Goal: Information Seeking & Learning: Learn about a topic

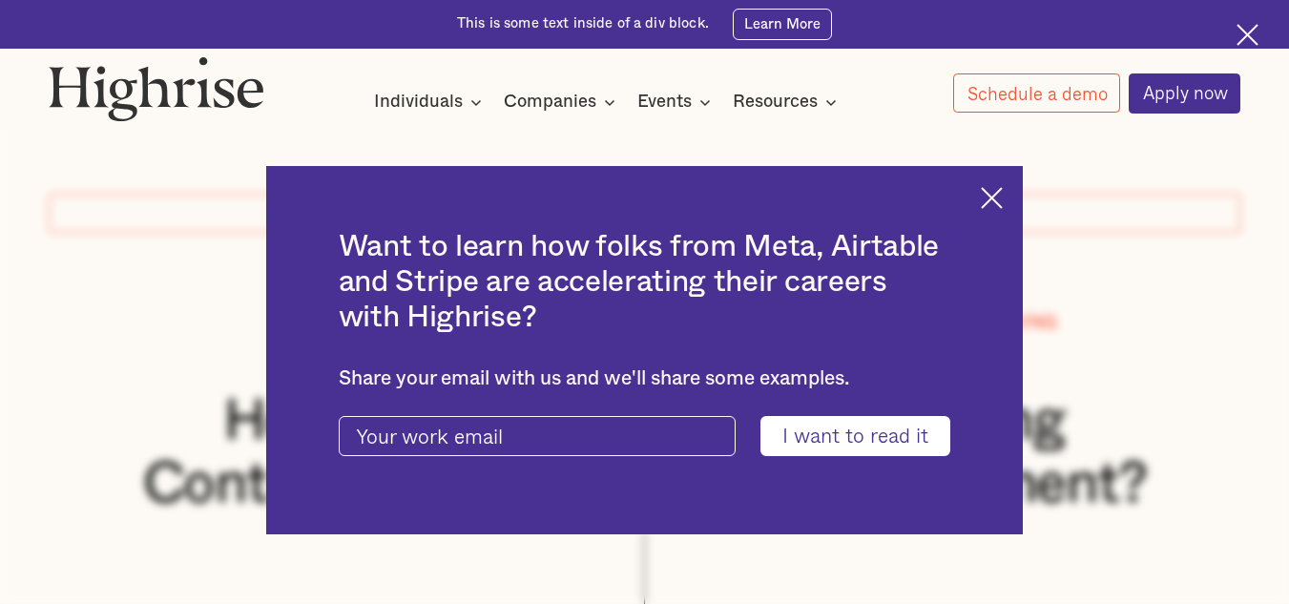
click at [1003, 189] on img at bounding box center [992, 198] width 22 height 22
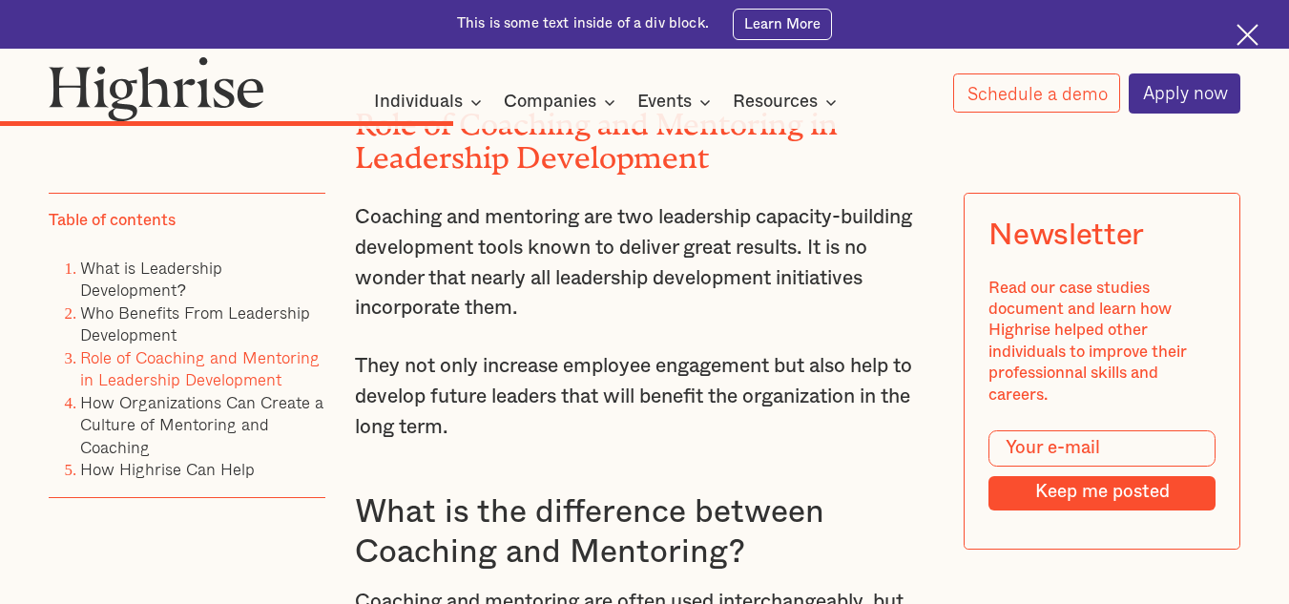
scroll to position [5322, 0]
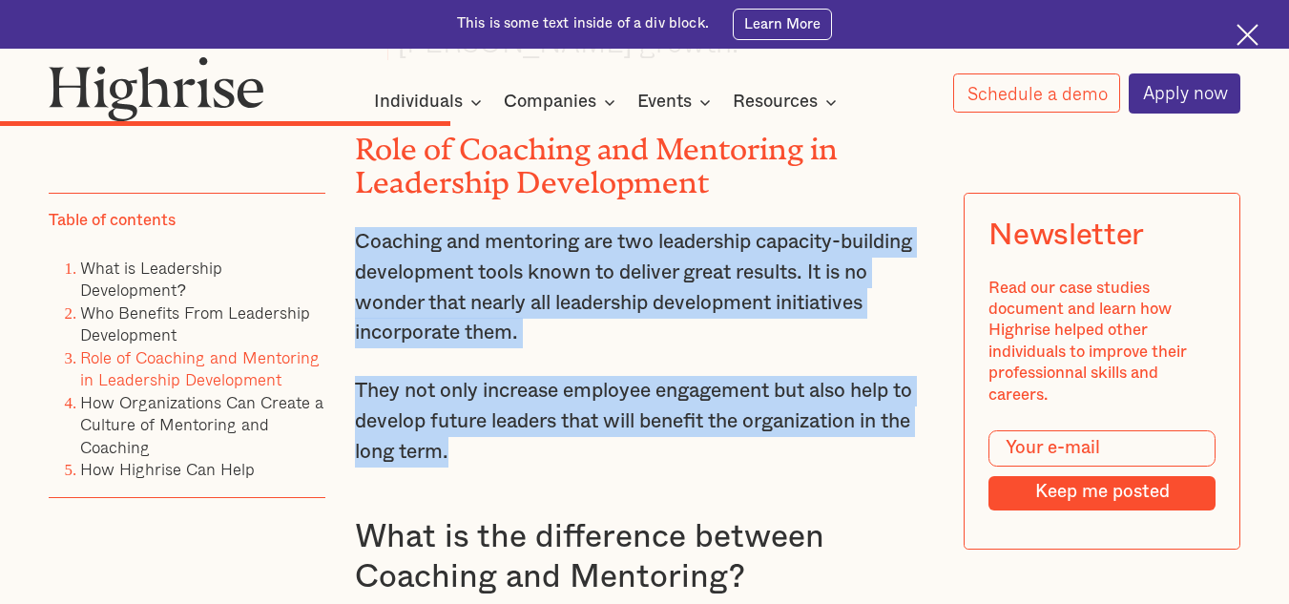
drag, startPoint x: 356, startPoint y: 189, endPoint x: 492, endPoint y: 408, distance: 258.4
copy div "Coaching and mentoring are two leadership capacity-building development tools k…"
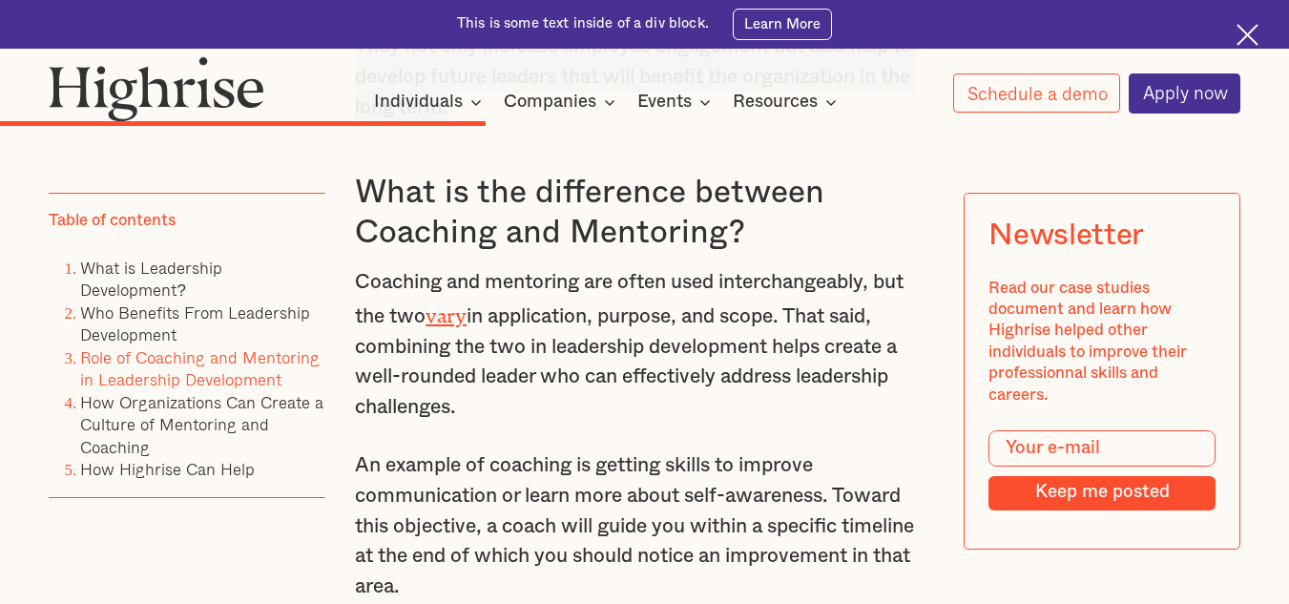
scroll to position [5643, 0]
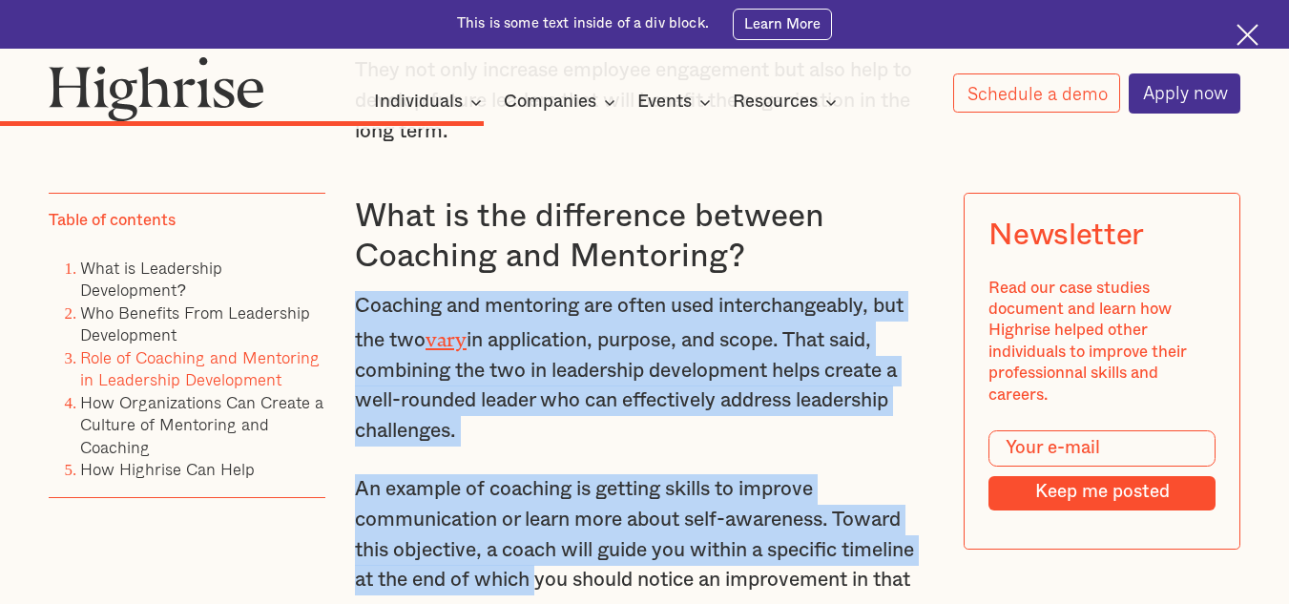
drag, startPoint x: 353, startPoint y: 261, endPoint x: 535, endPoint y: 538, distance: 331.3
click at [548, 392] on p "Coaching and mentoring are often used interchangeably, but the two vary in appl…" at bounding box center [644, 368] width 579 height 155
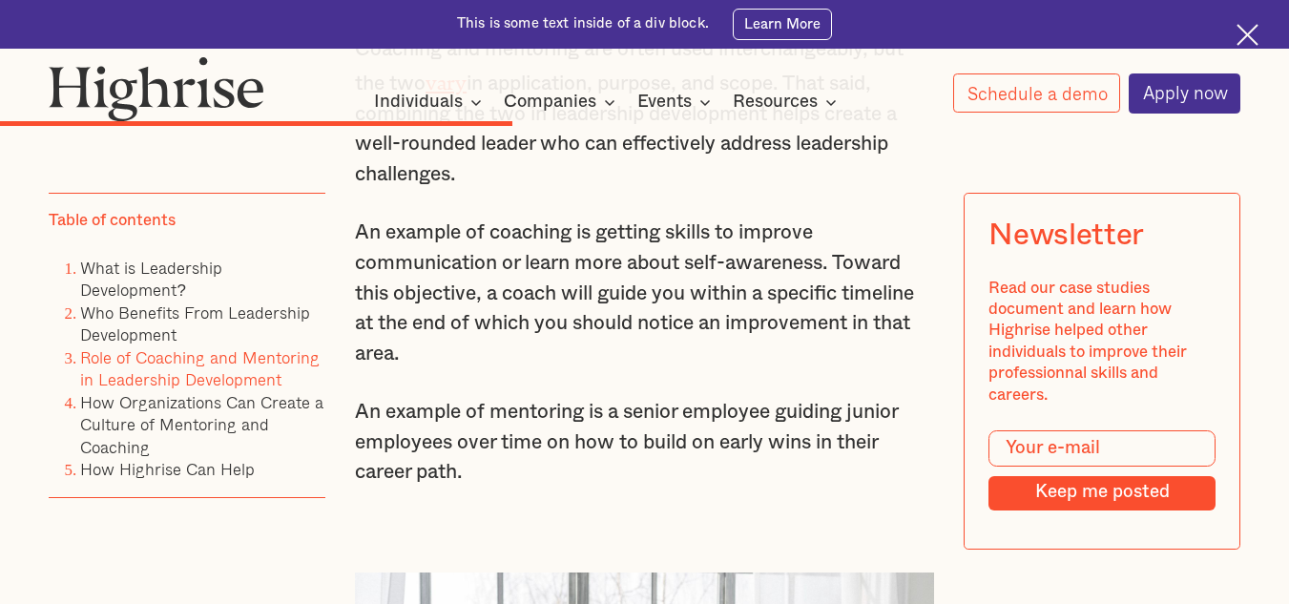
scroll to position [5934, 0]
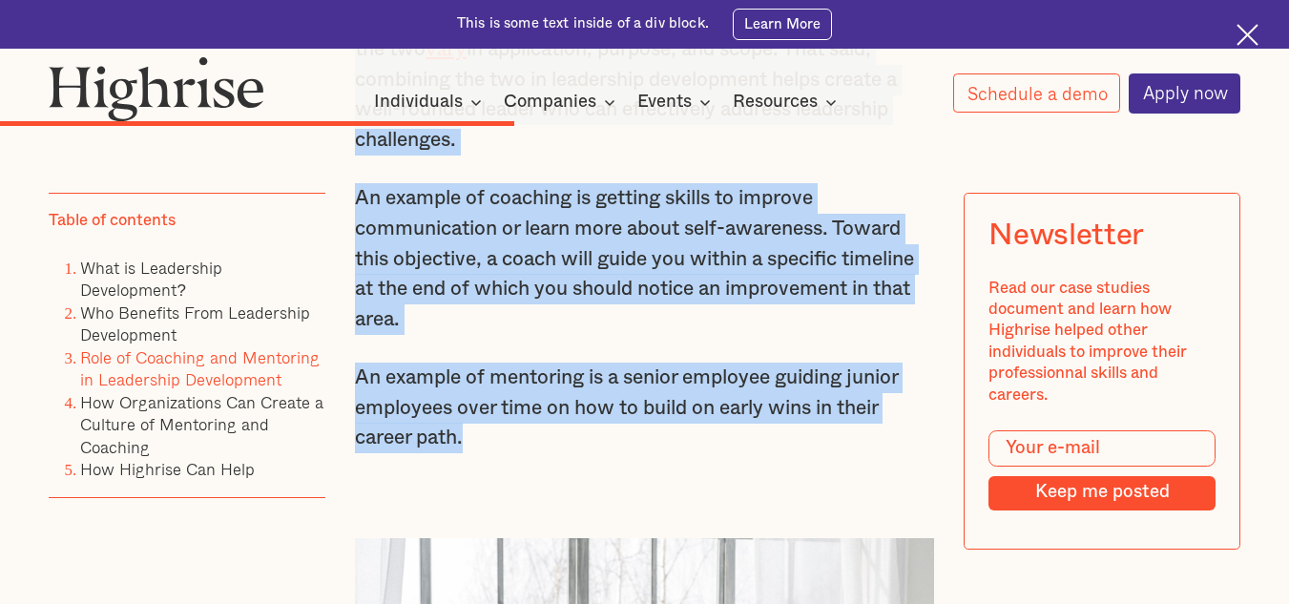
drag, startPoint x: 355, startPoint y: 264, endPoint x: 563, endPoint y: 385, distance: 240.7
copy div "Coaching and mentoring are often used interchangeably, but the two vary in appl…"
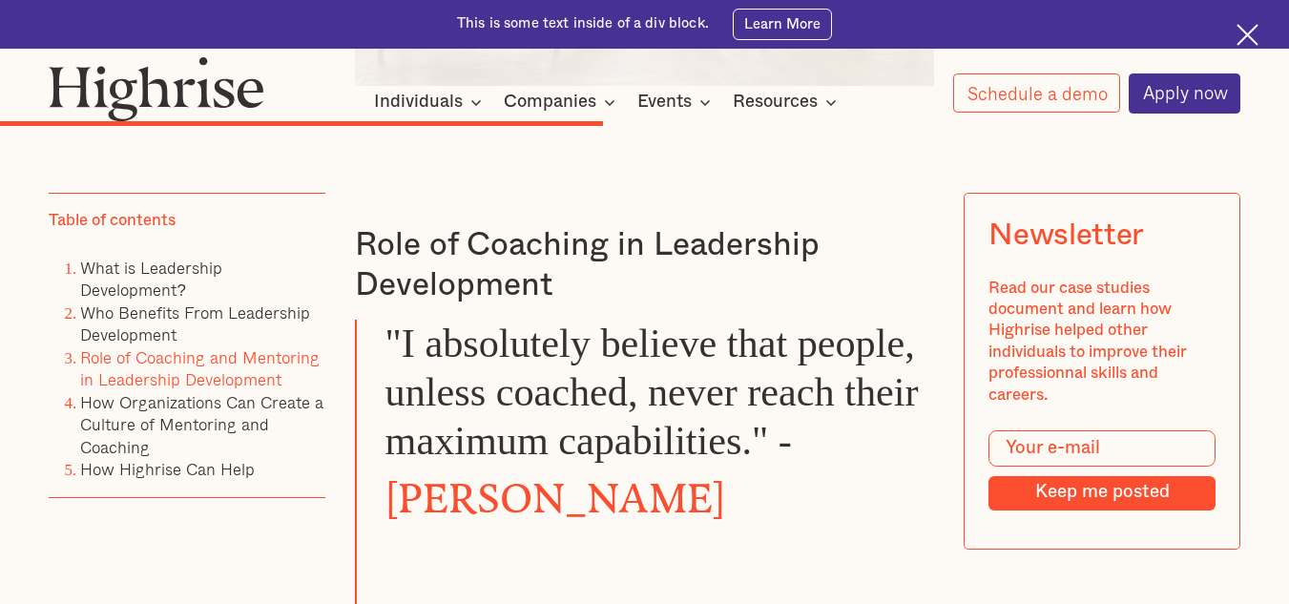
scroll to position [6747, 0]
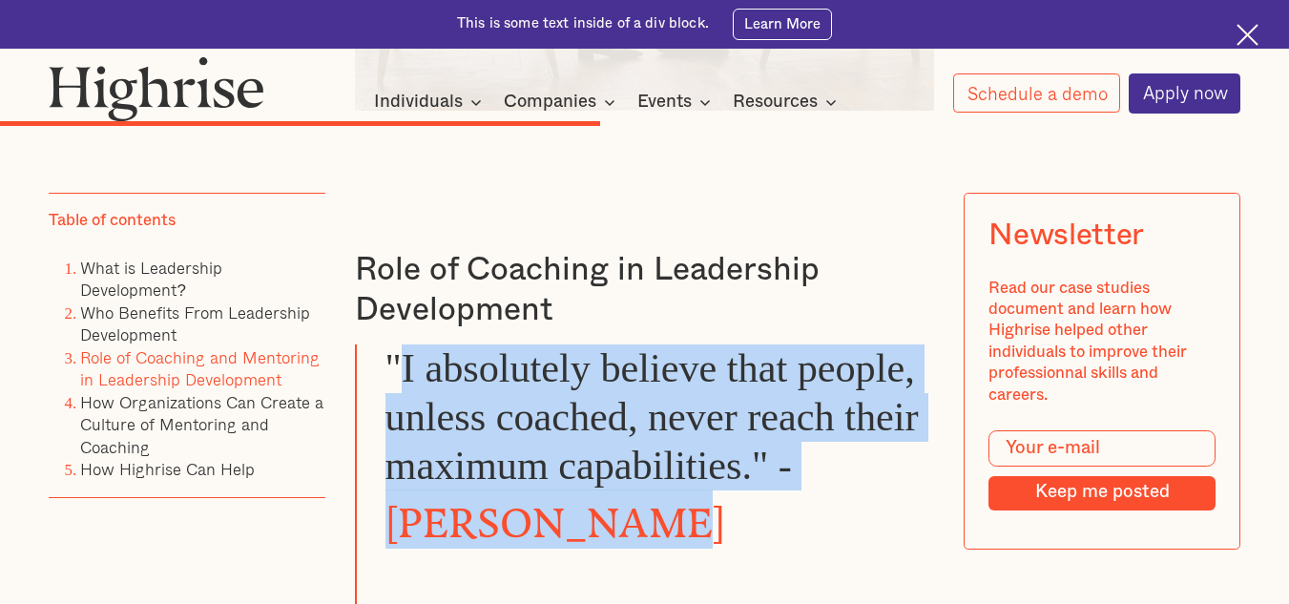
drag, startPoint x: 405, startPoint y: 325, endPoint x: 561, endPoint y: 541, distance: 266.4
click at [561, 541] on blockquote ""I absolutely believe that people, unless coached, never reach their maximum ca…" at bounding box center [644, 494] width 579 height 301
copy blockquote "I absolutely believe that people, unless coached, never reach their maximum cap…"
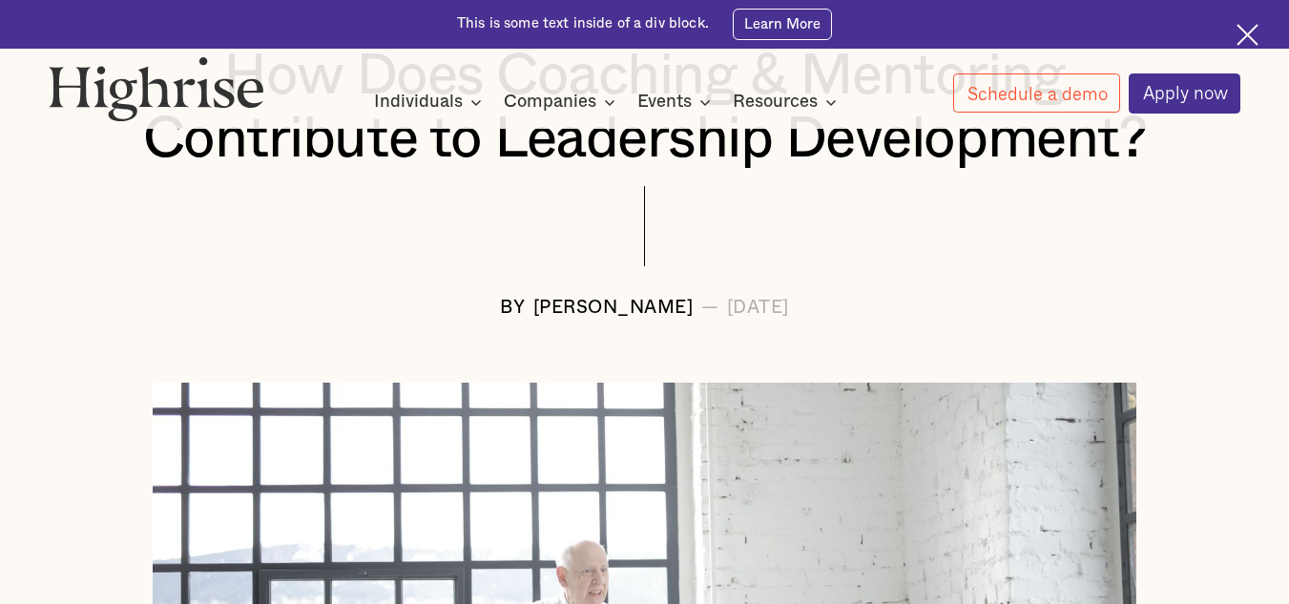
scroll to position [394, 0]
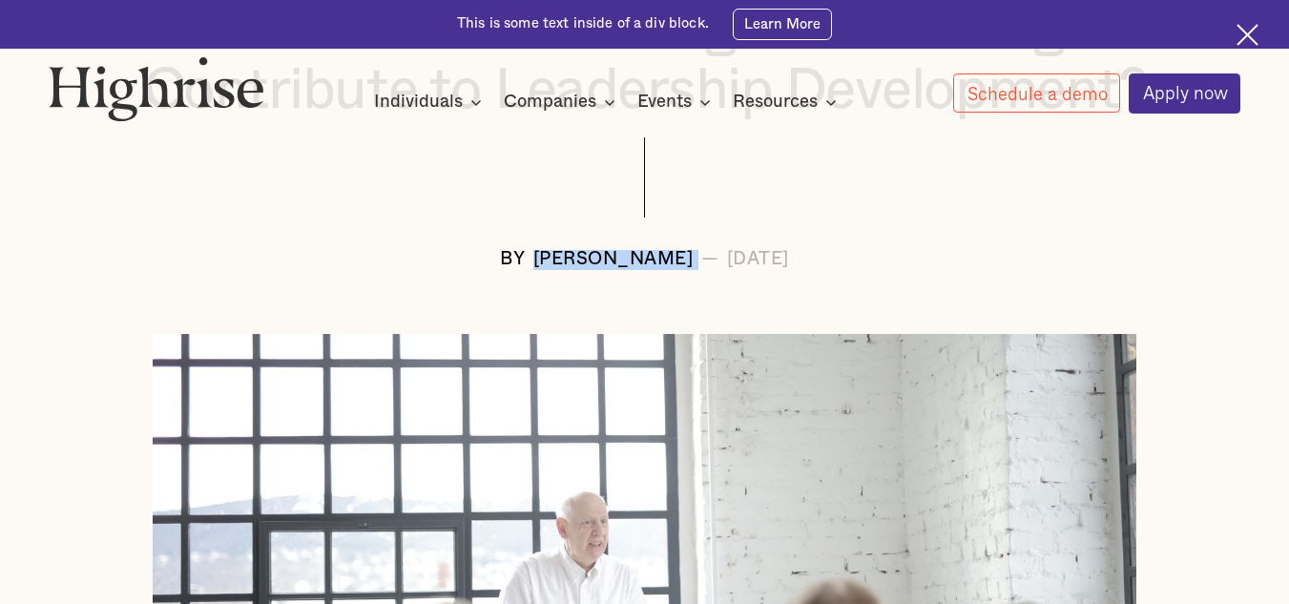
drag, startPoint x: 463, startPoint y: 265, endPoint x: 636, endPoint y: 256, distance: 173.9
click at [636, 256] on div "BY [PERSON_NAME] — [DATE]" at bounding box center [645, 260] width 1193 height 20
copy div "[PERSON_NAME]"
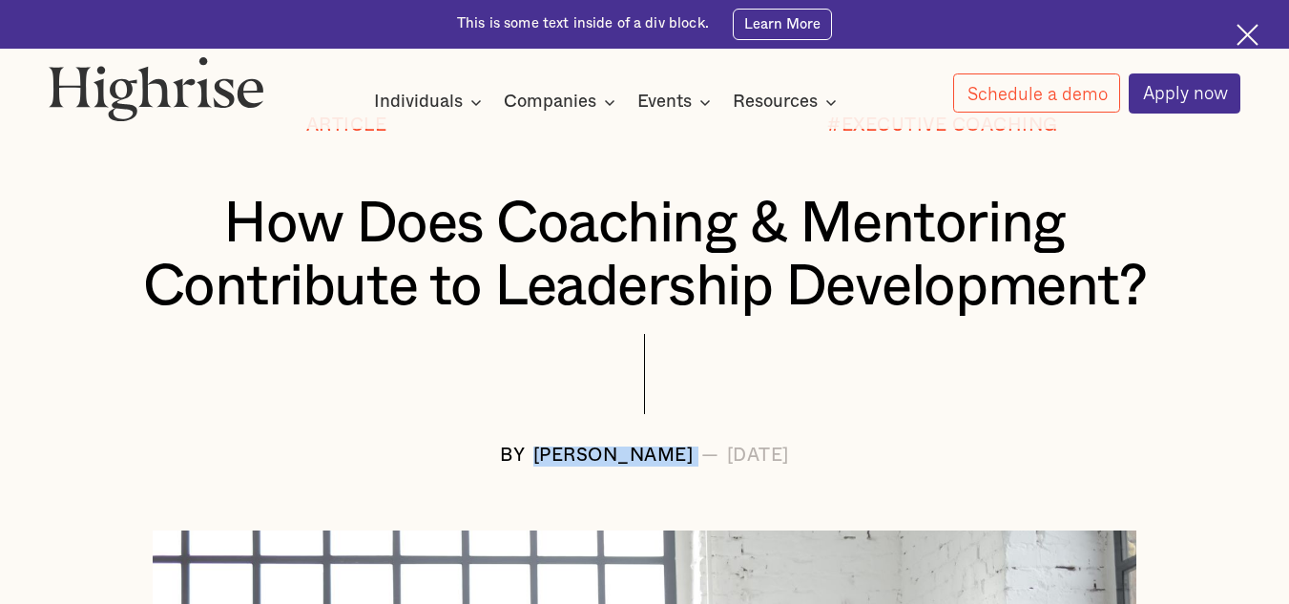
scroll to position [0, 0]
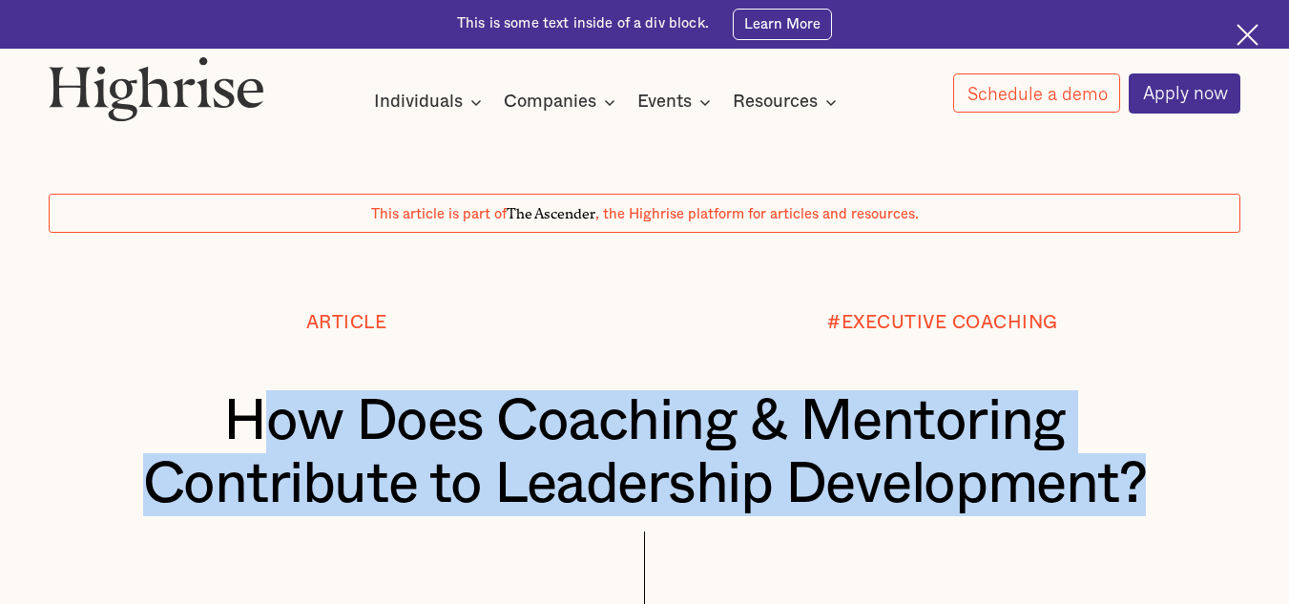
drag, startPoint x: 243, startPoint y: 425, endPoint x: 1156, endPoint y: 480, distance: 914.8
click at [1156, 480] on h1 "How Does Coaching & Mentoring Contribute to Leadership Development?" at bounding box center [644, 453] width 1093 height 126
copy h1 "ow Does Coaching & Mentoring Contribute to Leadership Development?"
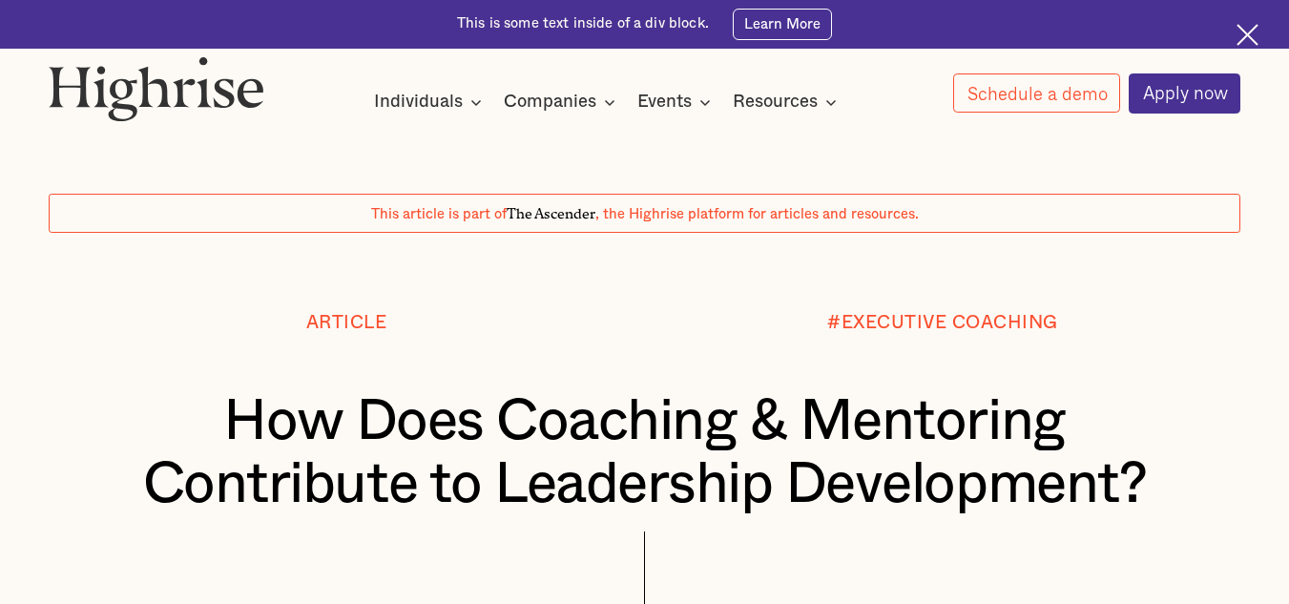
click at [1175, 267] on div at bounding box center [644, 273] width 1289 height 80
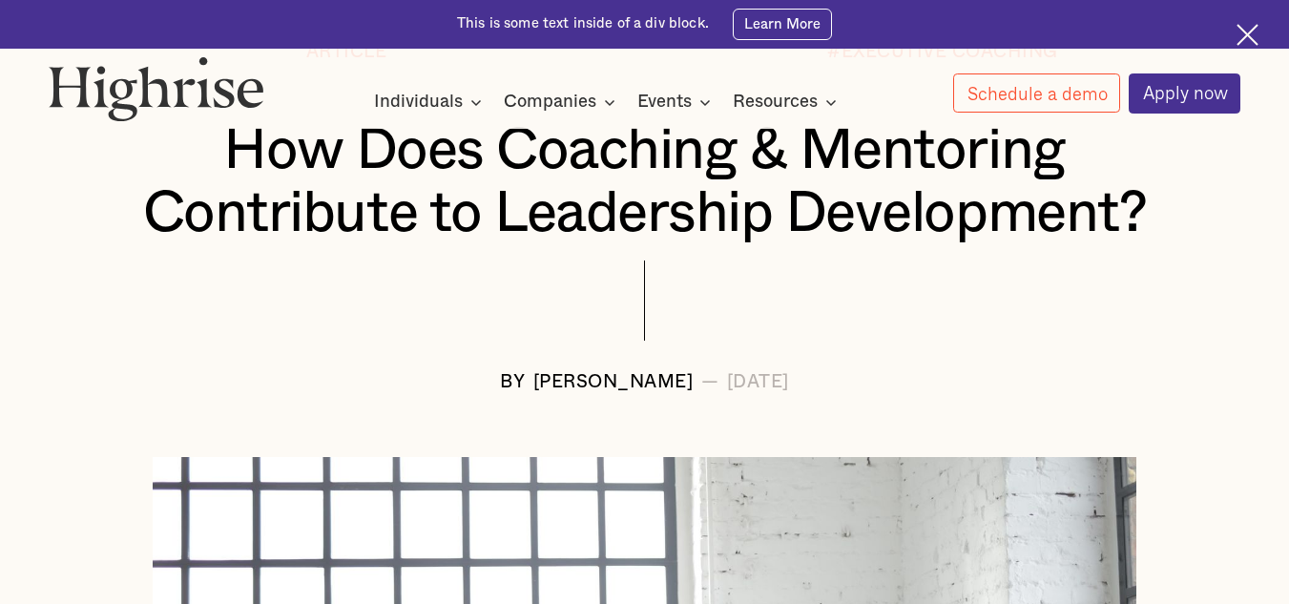
scroll to position [296, 0]
